Goal: Transaction & Acquisition: Purchase product/service

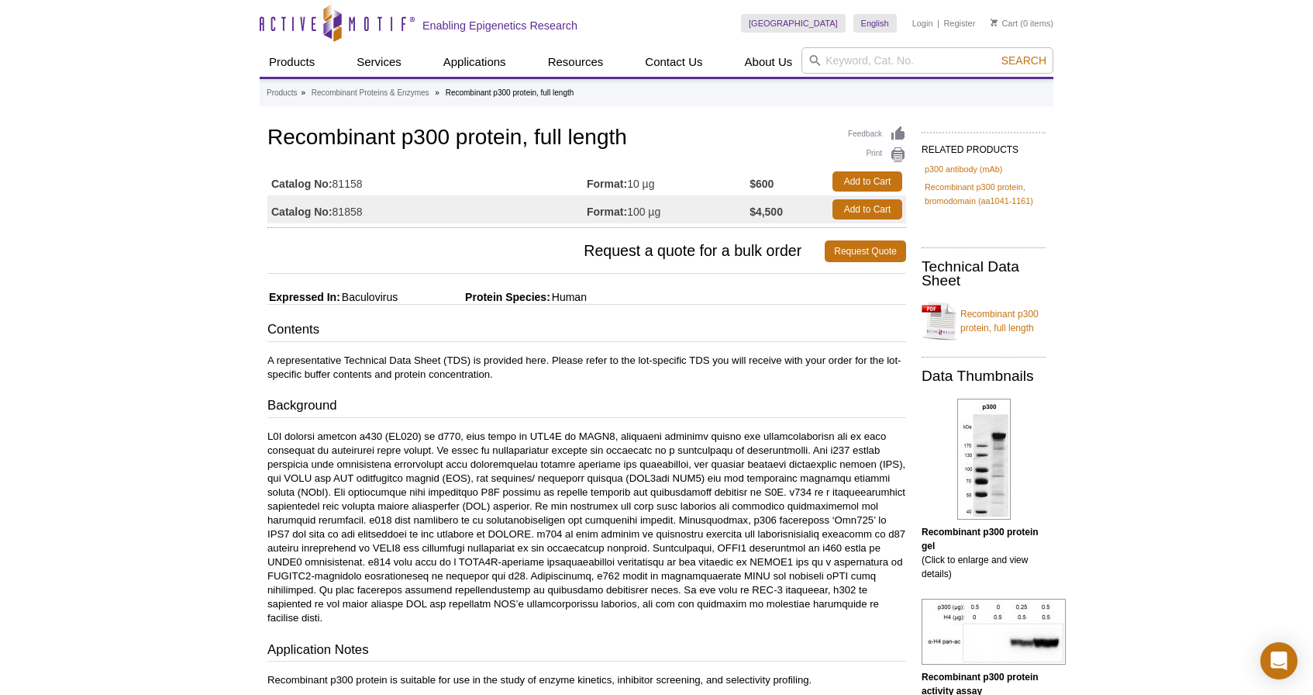
click at [640, 209] on td "Format: 100 µg" at bounding box center [668, 209] width 163 height 28
click at [651, 212] on td "Format: 100 µg" at bounding box center [668, 209] width 163 height 28
click at [633, 181] on td "Format: 10 µg" at bounding box center [668, 181] width 163 height 28
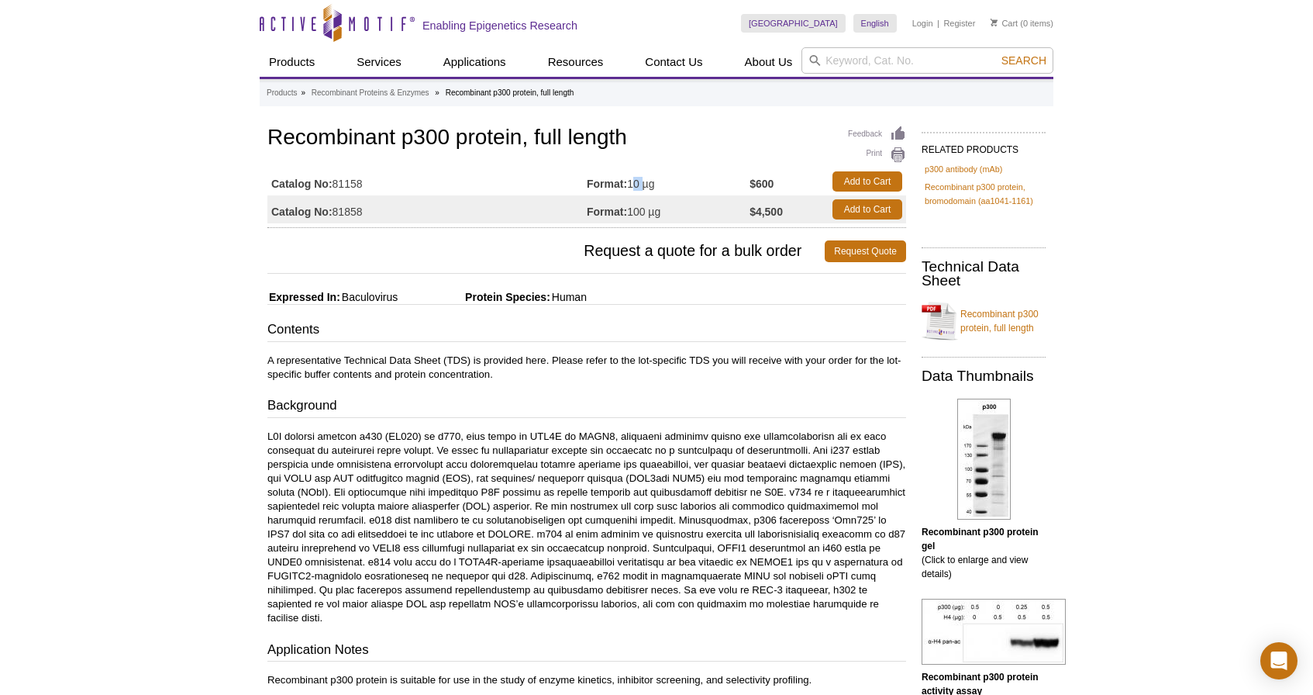
click at [633, 181] on td "Format: 10 µg" at bounding box center [668, 181] width 163 height 28
click at [647, 183] on td "Format: 10 µg" at bounding box center [668, 181] width 163 height 28
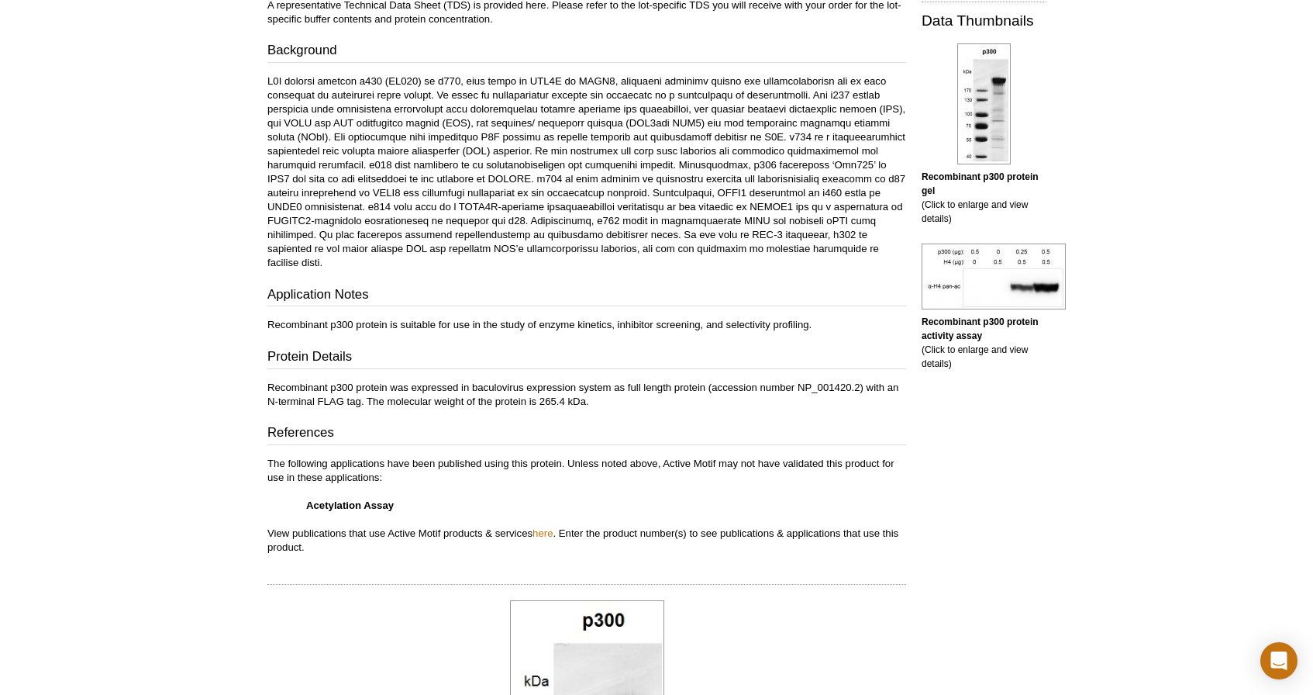
scroll to position [357, 0]
